Goal: Navigation & Orientation: Find specific page/section

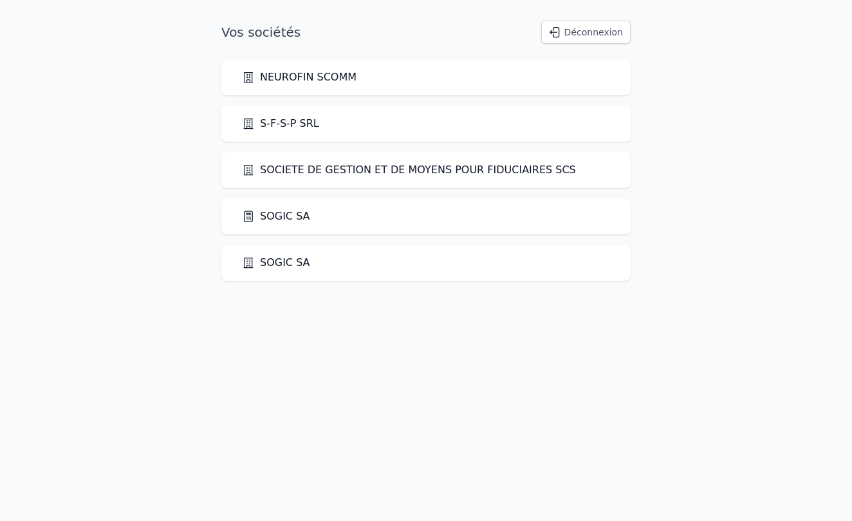
click at [270, 268] on link "SOGIC SA" at bounding box center [276, 262] width 68 height 15
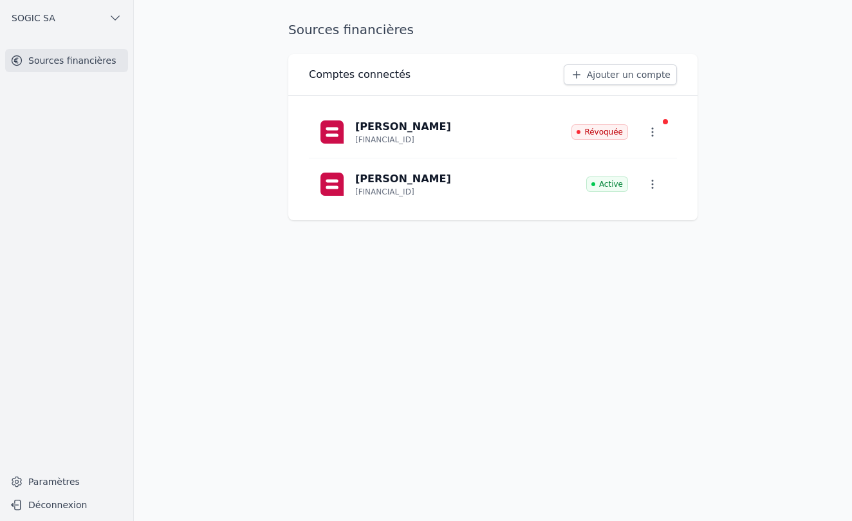
click at [665, 123] on div at bounding box center [665, 121] width 5 height 5
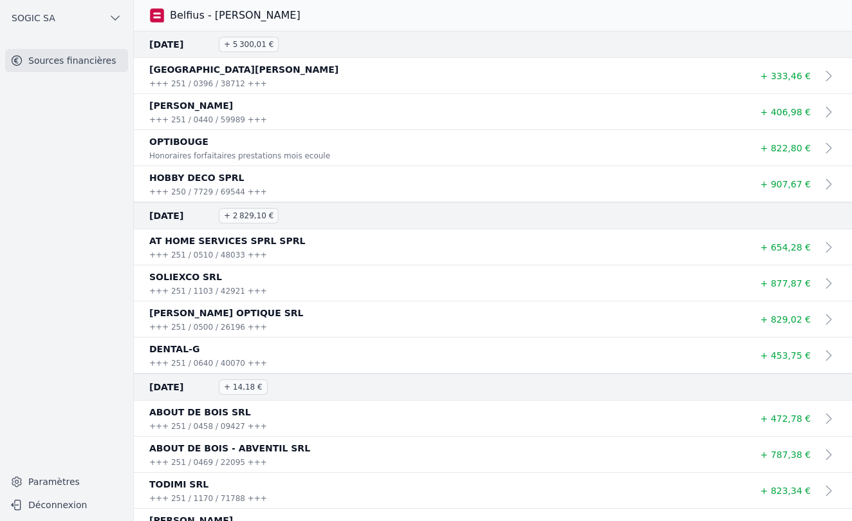
click at [44, 19] on span "SOGIC SA" at bounding box center [34, 18] width 44 height 13
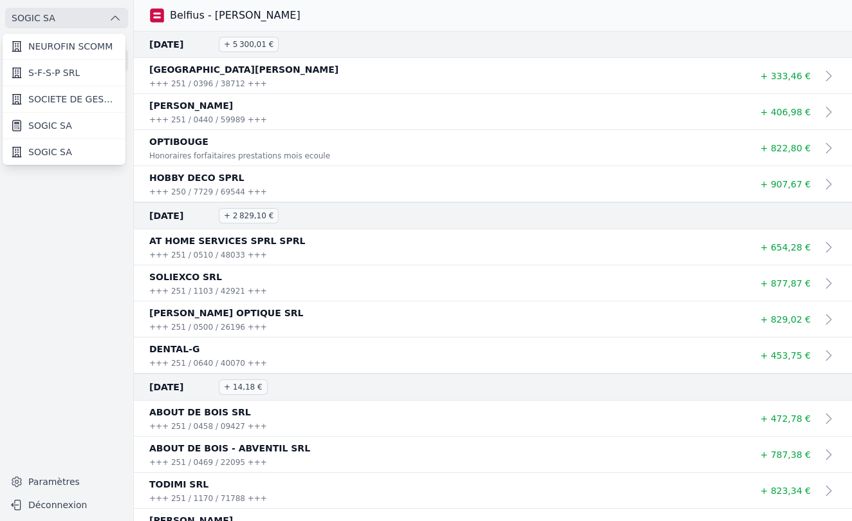
click at [46, 154] on span "SOGIC SA" at bounding box center [50, 151] width 44 height 13
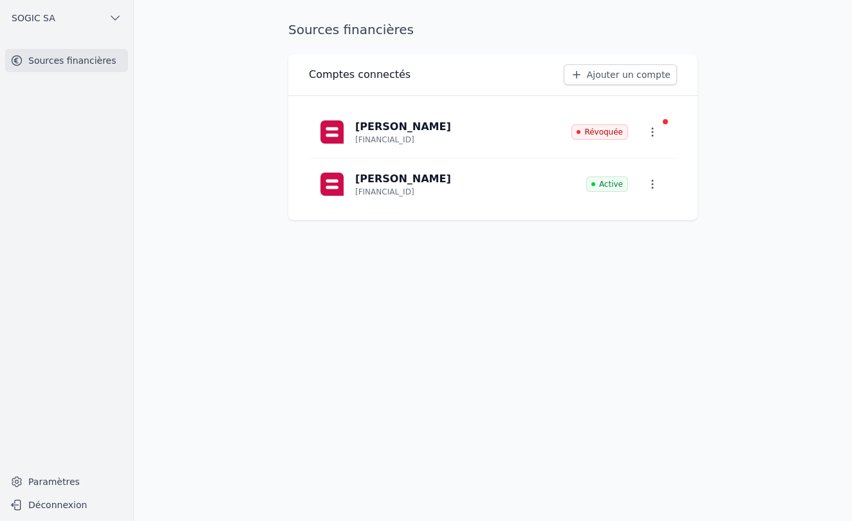
click at [651, 138] on icon "button" at bounding box center [652, 132] width 13 height 13
click at [631, 163] on span "Paramètres" at bounding box center [639, 161] width 51 height 13
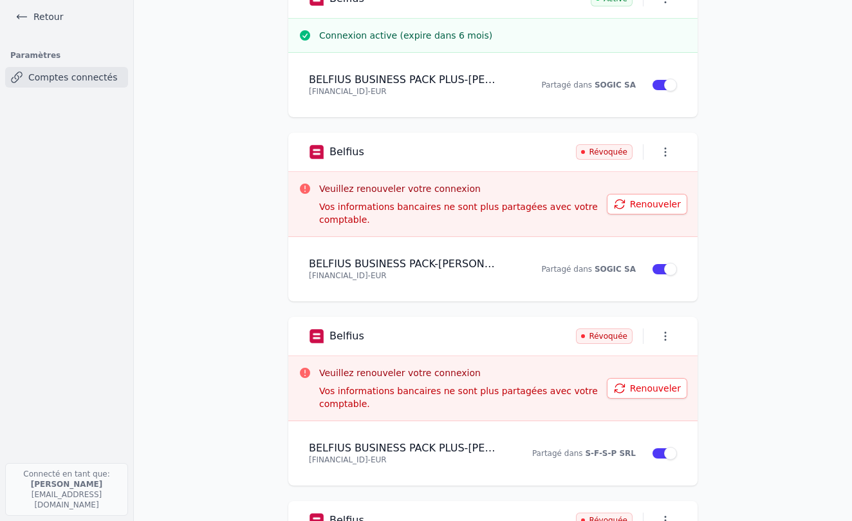
scroll to position [238, 0]
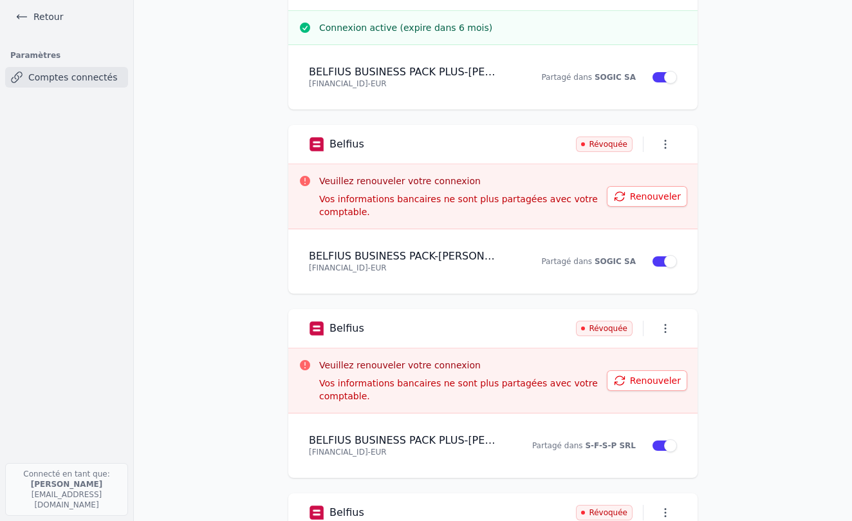
click at [653, 200] on button "Renouveler" at bounding box center [647, 196] width 80 height 21
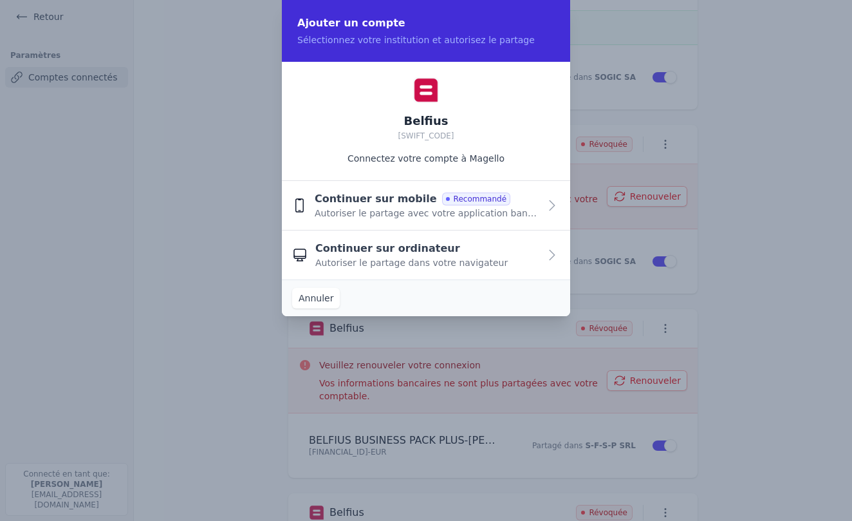
click at [388, 203] on span "Continuer sur mobile" at bounding box center [376, 198] width 122 height 15
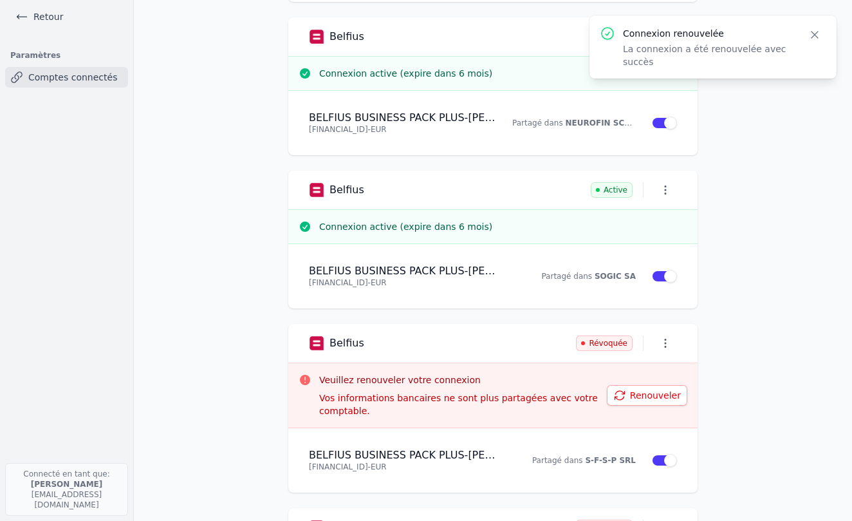
scroll to position [192, 0]
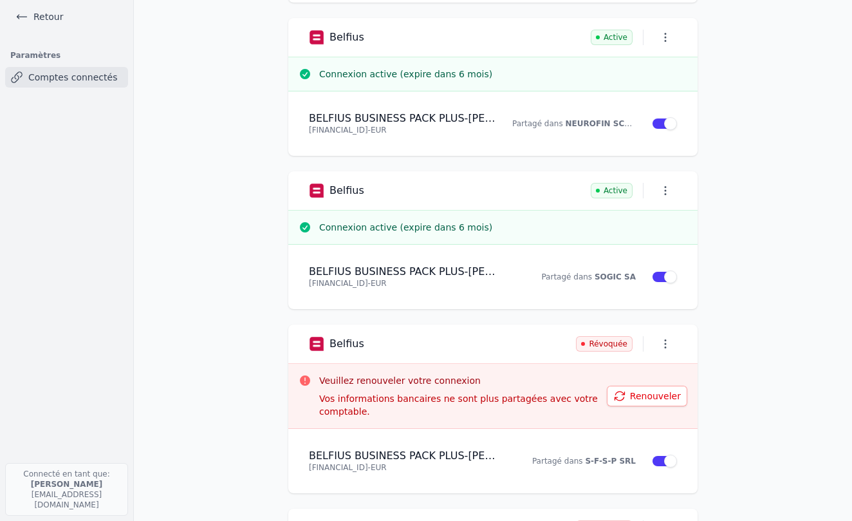
click at [646, 396] on button "Renouveler" at bounding box center [647, 396] width 80 height 21
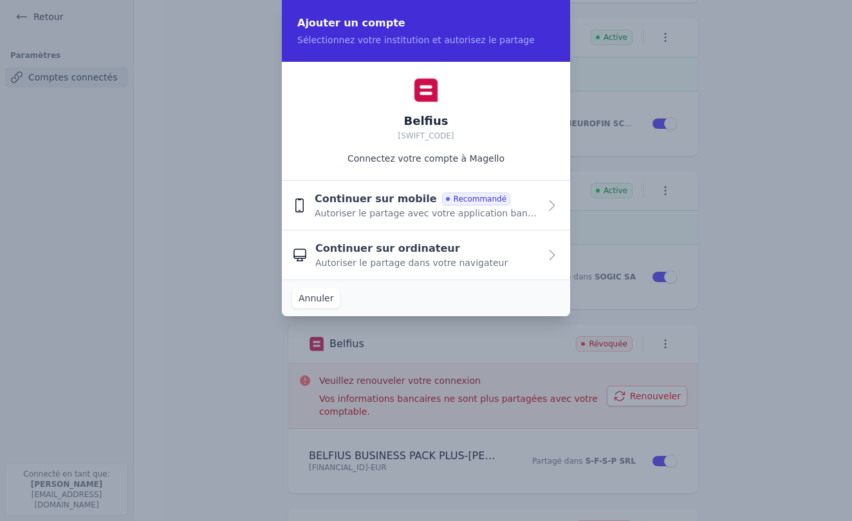
click at [400, 203] on span "Continuer sur mobile" at bounding box center [376, 198] width 122 height 15
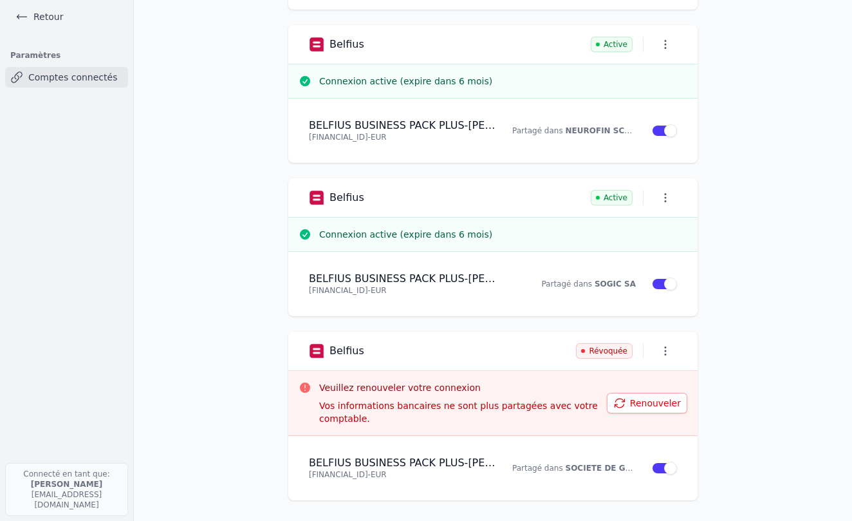
click at [646, 405] on button "Renouveler" at bounding box center [647, 403] width 80 height 21
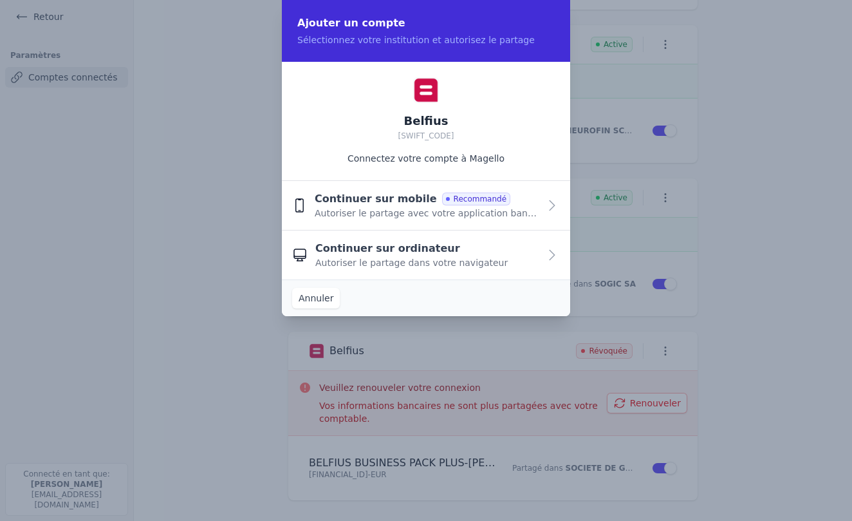
click at [378, 203] on span "Continuer sur mobile" at bounding box center [376, 198] width 122 height 15
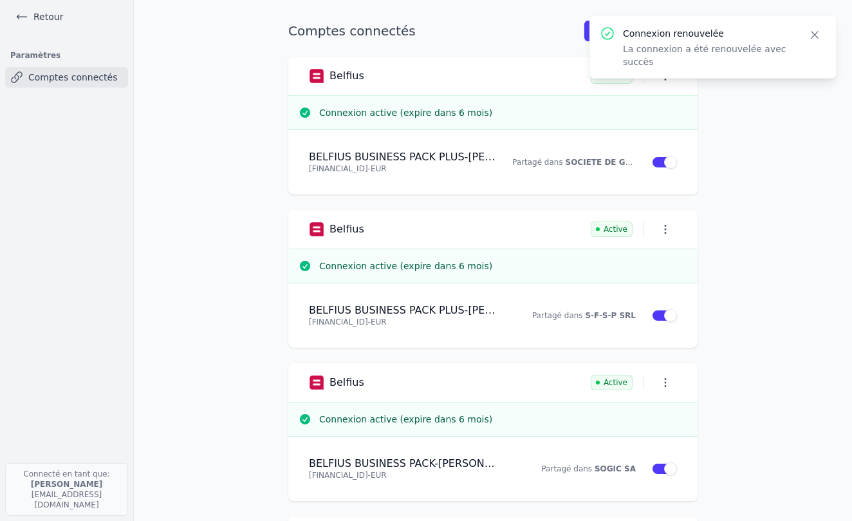
click at [44, 15] on link "Retour" at bounding box center [39, 17] width 58 height 18
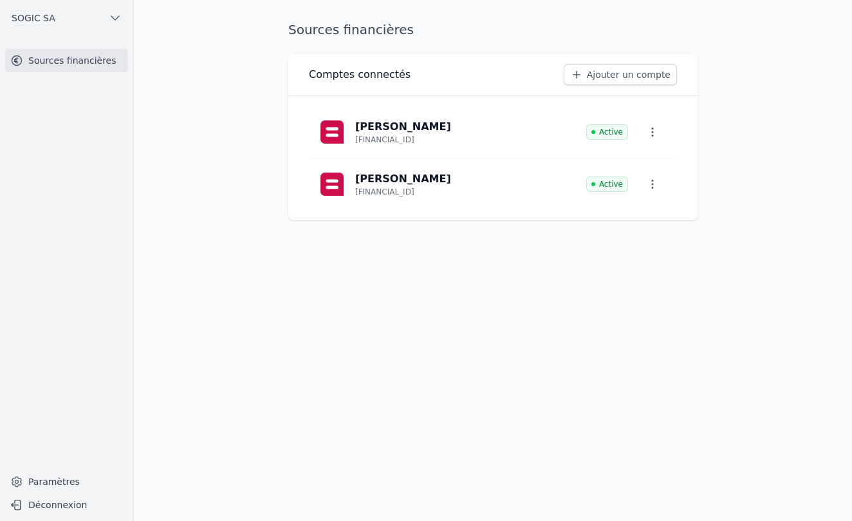
click at [47, 17] on span "SOGIC SA" at bounding box center [34, 18] width 44 height 13
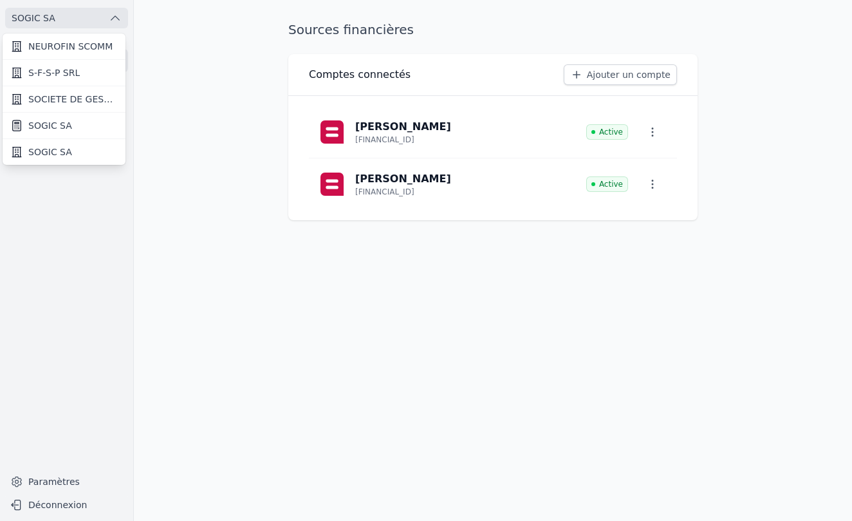
click at [55, 126] on span "SOGIC SA" at bounding box center [50, 125] width 44 height 13
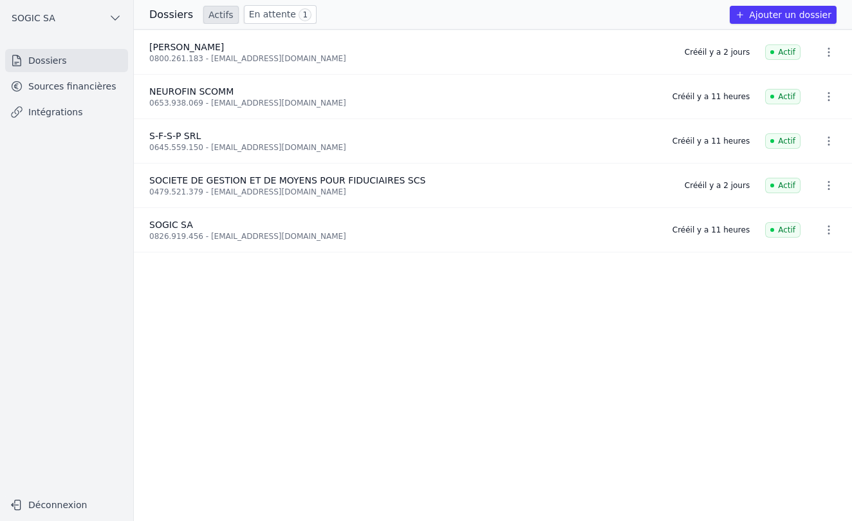
click at [70, 84] on link "Sources financières" at bounding box center [66, 86] width 123 height 23
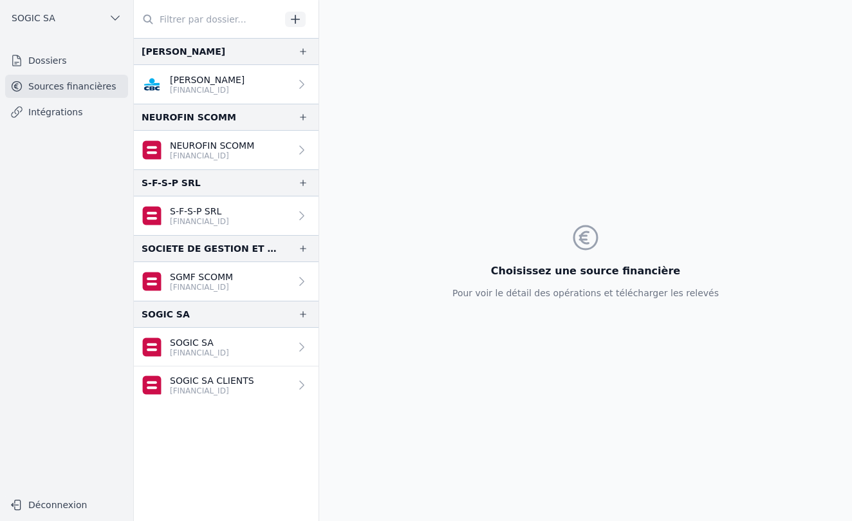
click at [221, 279] on p "SGMF SCOMM" at bounding box center [201, 276] width 63 height 13
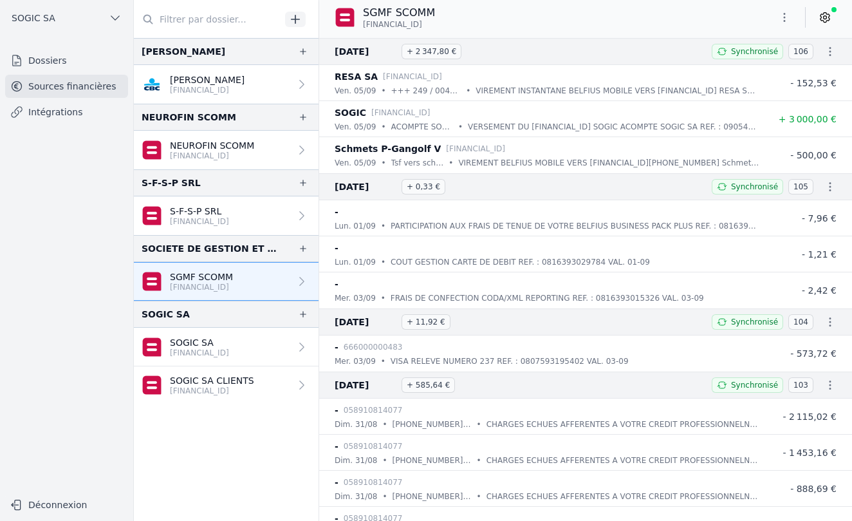
click at [201, 345] on p "SOGIC SA" at bounding box center [199, 342] width 59 height 13
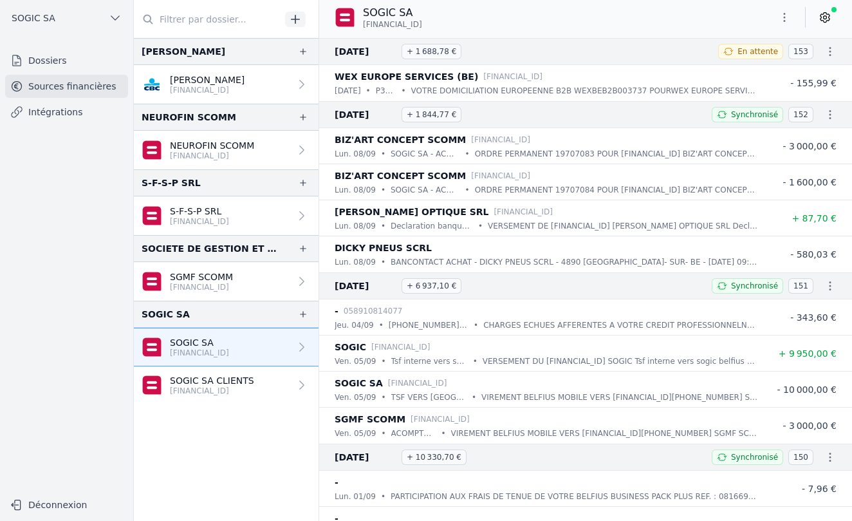
click at [217, 385] on p "SOGIC SA CLIENTS" at bounding box center [212, 380] width 84 height 13
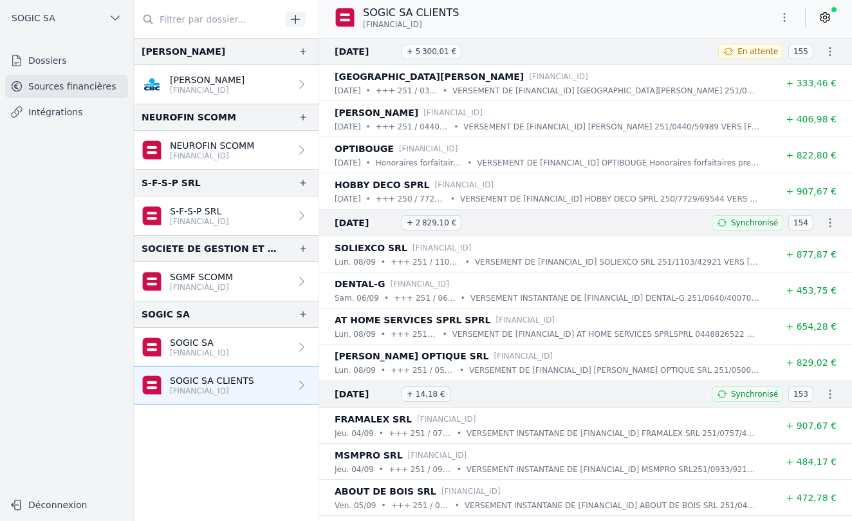
click at [198, 210] on p "S-F-S-P SRL" at bounding box center [199, 211] width 59 height 13
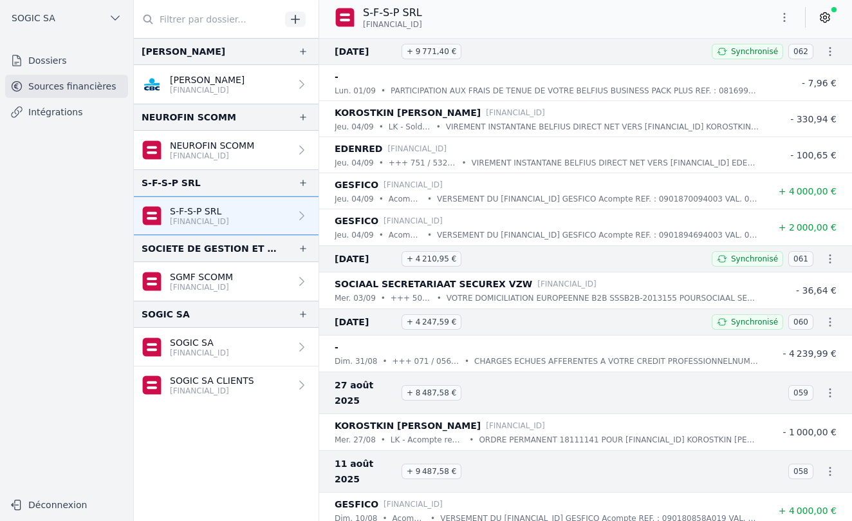
click at [77, 113] on link "Intégrations" at bounding box center [66, 111] width 123 height 23
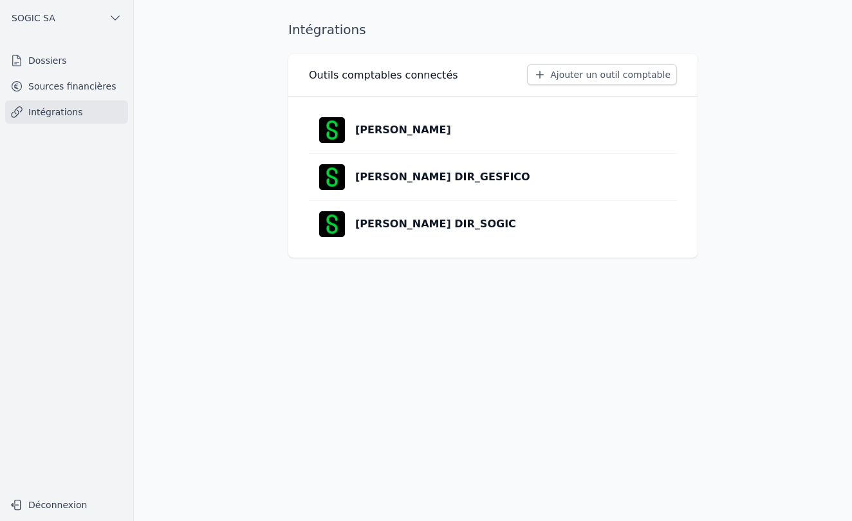
click at [411, 227] on p "[PERSON_NAME] DIR_SOGIC" at bounding box center [435, 223] width 161 height 15
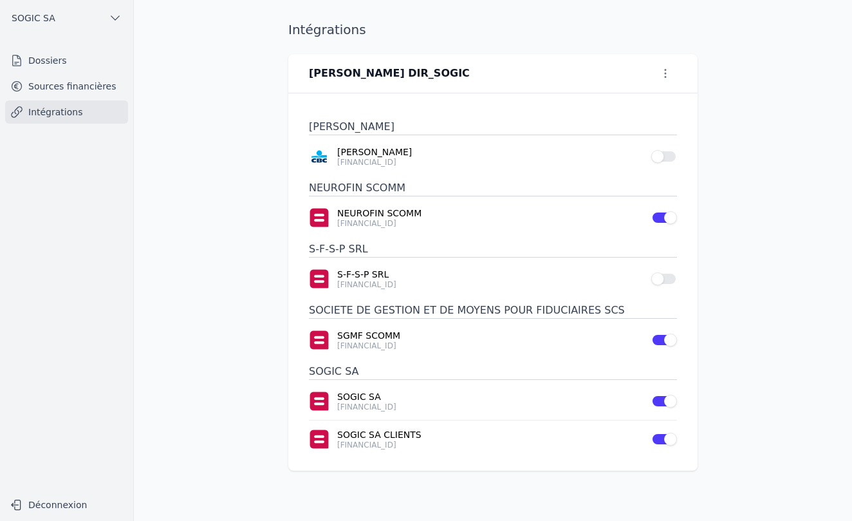
click at [64, 88] on link "Sources financières" at bounding box center [66, 86] width 123 height 23
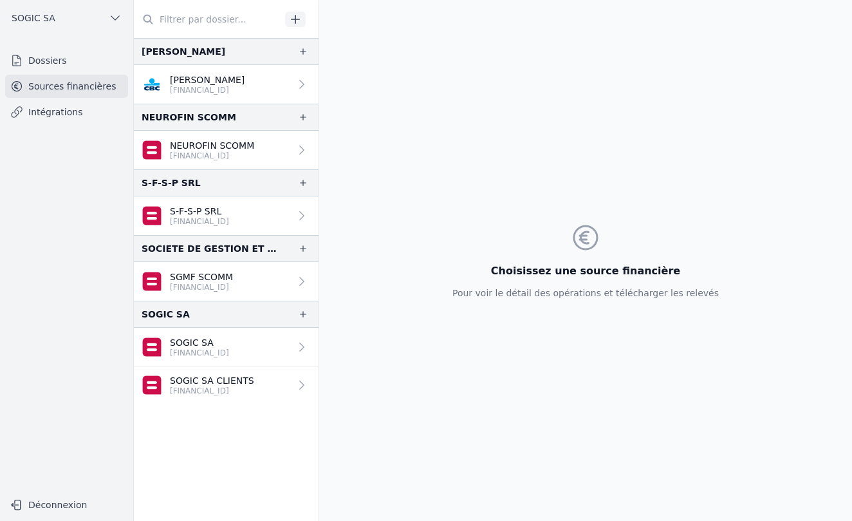
click at [62, 110] on link "Intégrations" at bounding box center [66, 111] width 123 height 23
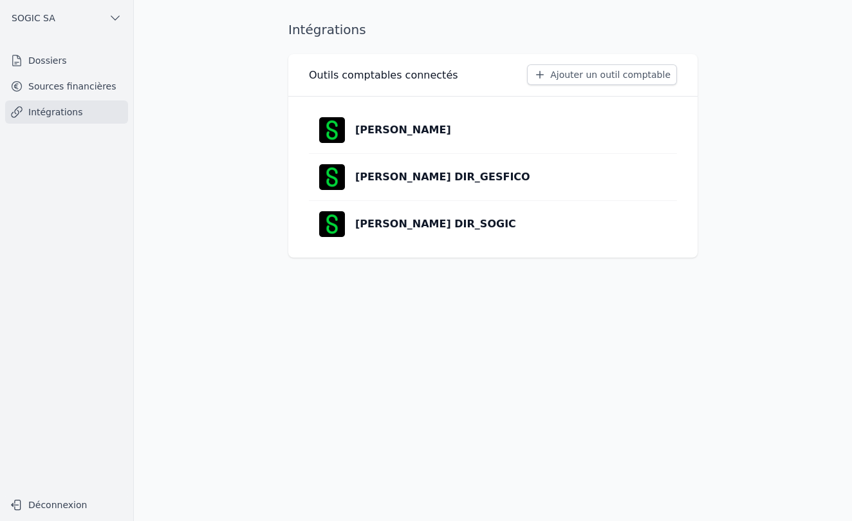
click at [429, 183] on p "[PERSON_NAME] DIR_GESFICO" at bounding box center [442, 176] width 175 height 15
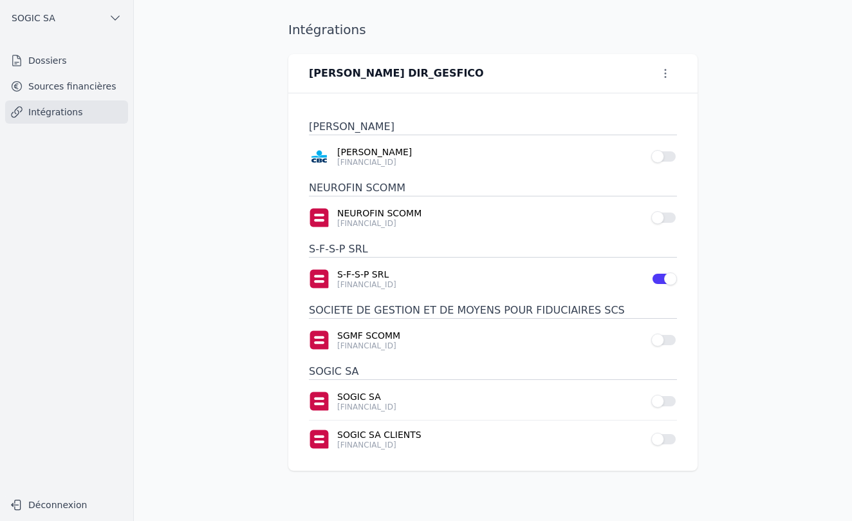
click at [65, 89] on link "Sources financières" at bounding box center [66, 86] width 123 height 23
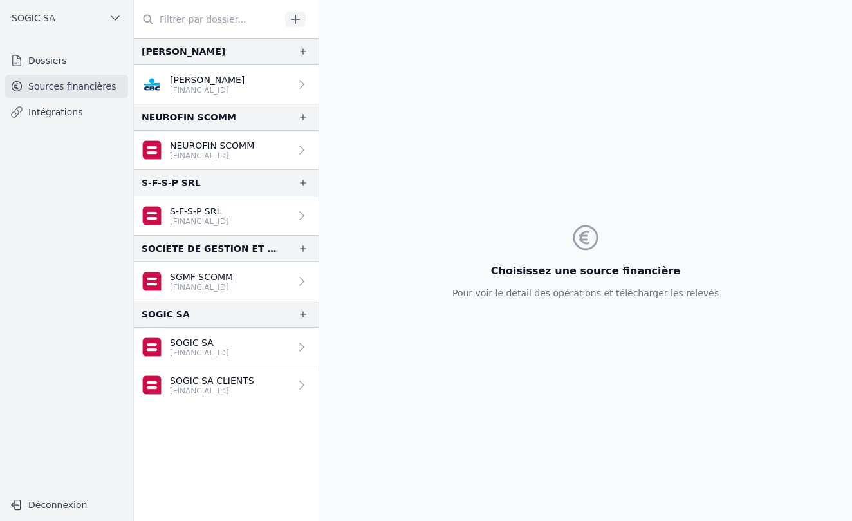
click at [207, 89] on p "[FINANCIAL_ID]" at bounding box center [207, 90] width 75 height 10
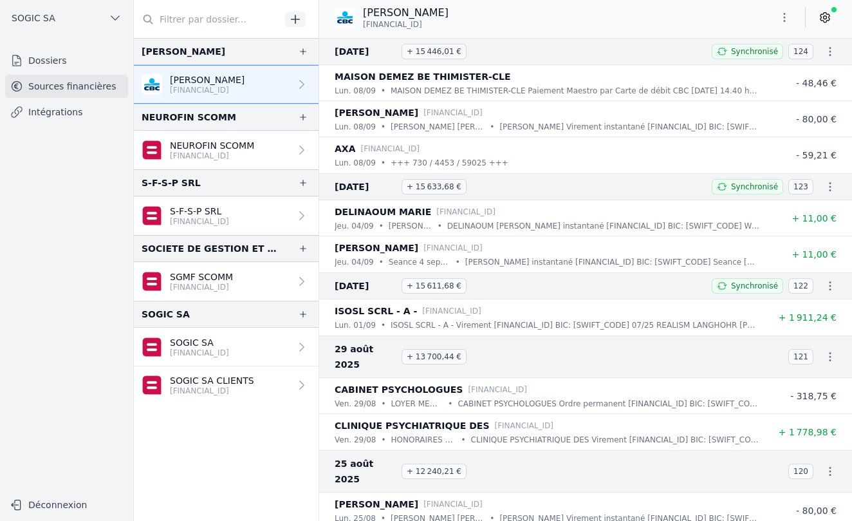
click at [46, 117] on link "Intégrations" at bounding box center [66, 111] width 123 height 23
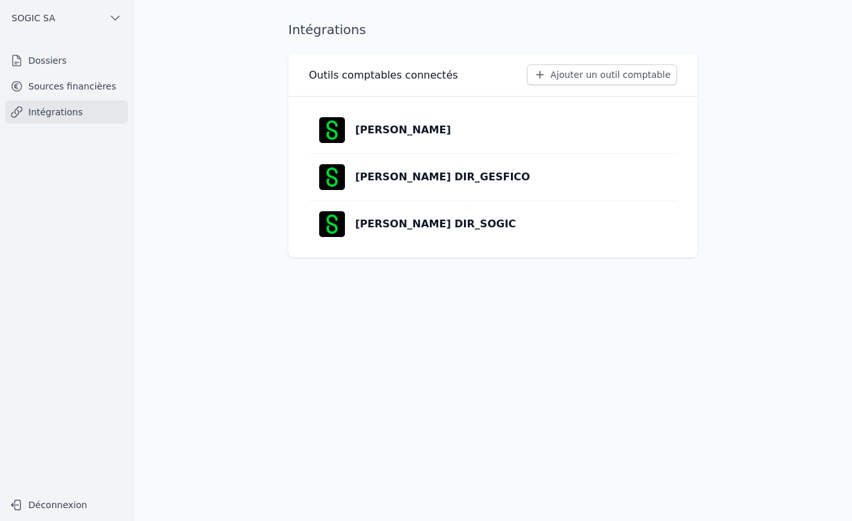
click at [63, 90] on link "Sources financières" at bounding box center [66, 86] width 123 height 23
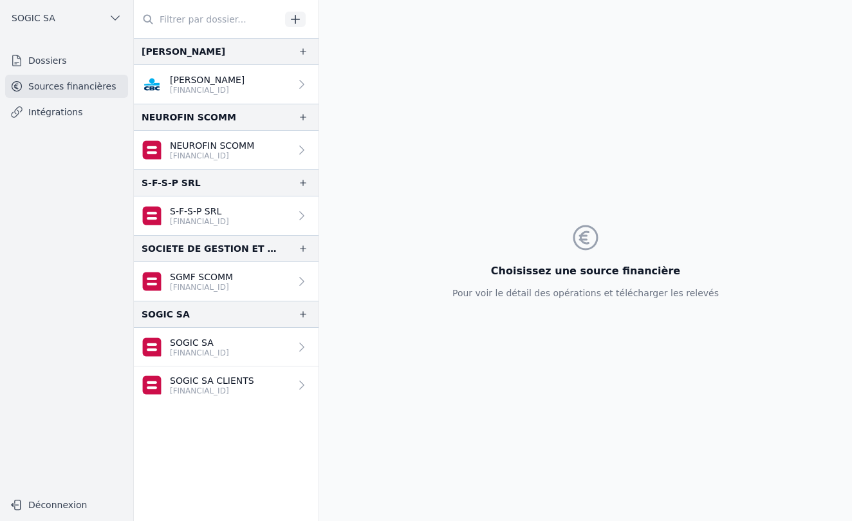
click at [54, 61] on link "Dossiers" at bounding box center [66, 60] width 123 height 23
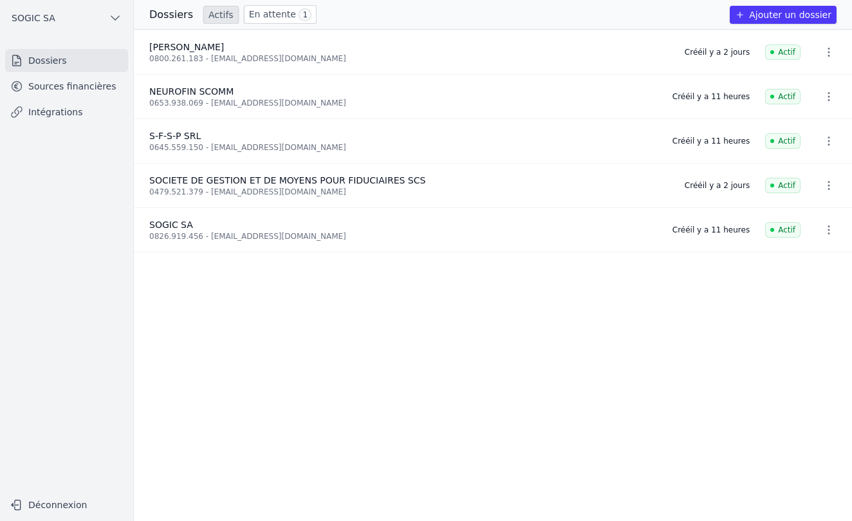
click at [53, 82] on link "Sources financières" at bounding box center [66, 86] width 123 height 23
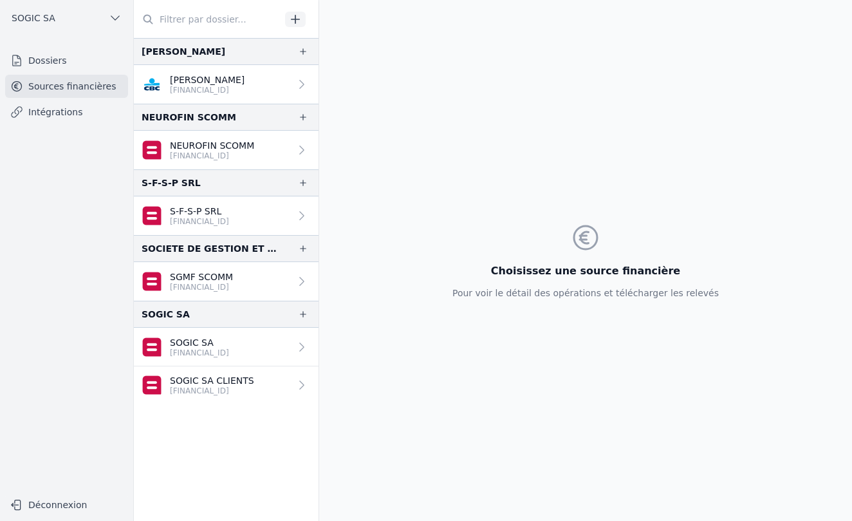
click at [55, 113] on link "Intégrations" at bounding box center [66, 111] width 123 height 23
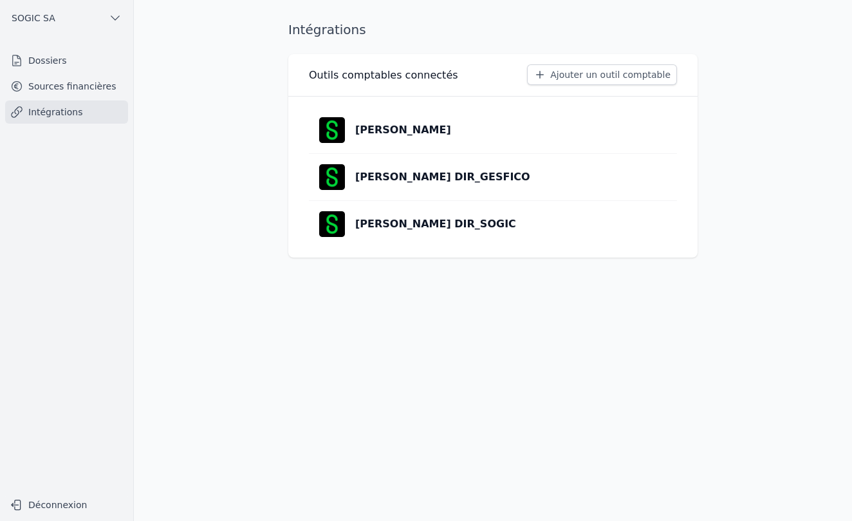
click at [396, 226] on p "[PERSON_NAME] DIR_SOGIC" at bounding box center [435, 223] width 161 height 15
